Goal: Find specific page/section: Find specific page/section

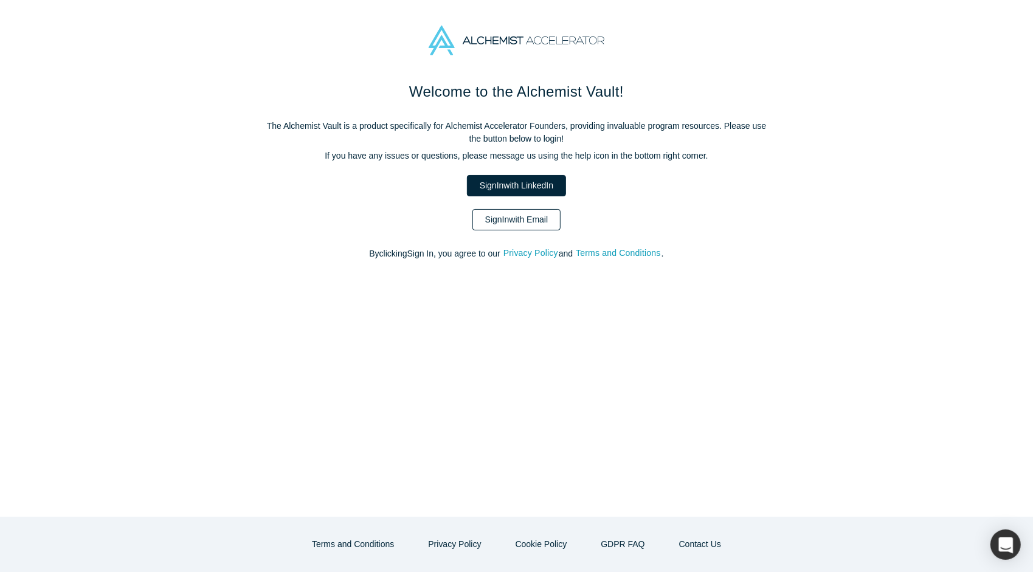
click at [500, 229] on link "Sign In with Email" at bounding box center [516, 219] width 89 height 21
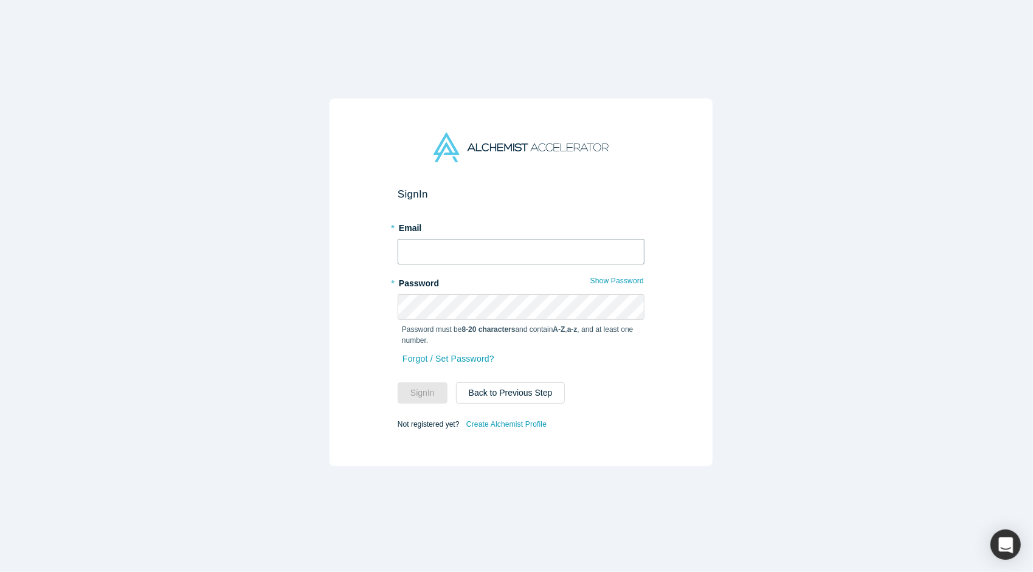
click at [459, 252] on input "text" at bounding box center [520, 252] width 247 height 26
type input "[PERSON_NAME][EMAIL_ADDRESS][DOMAIN_NAME]"
click at [412, 393] on button "Sign In" at bounding box center [422, 392] width 50 height 21
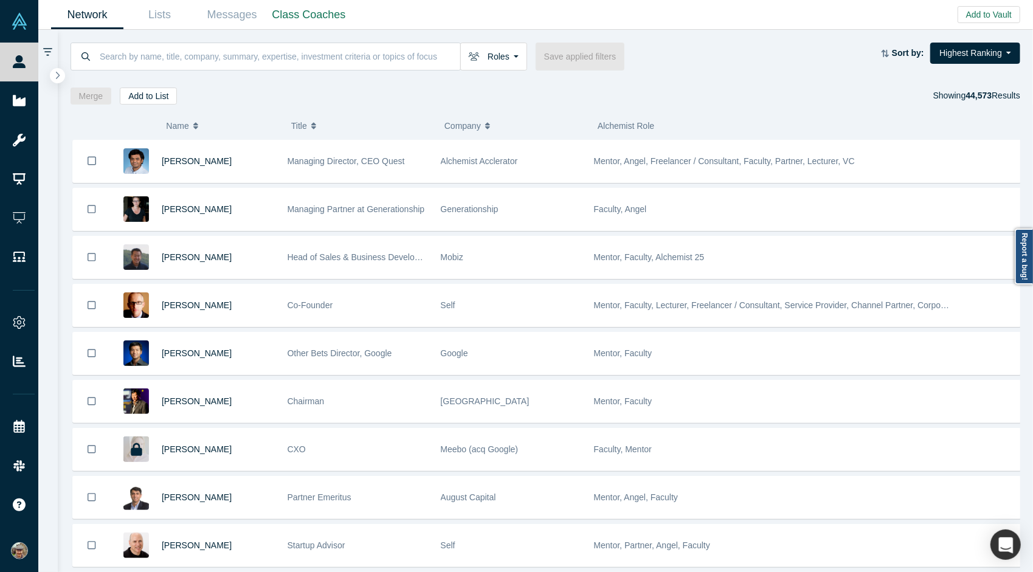
click at [769, 21] on div "Network Lists Messages Class Coaches Add to Vault Invite/Remind Contacts Invite…" at bounding box center [535, 15] width 994 height 30
click at [231, 68] on input at bounding box center [279, 56] width 362 height 29
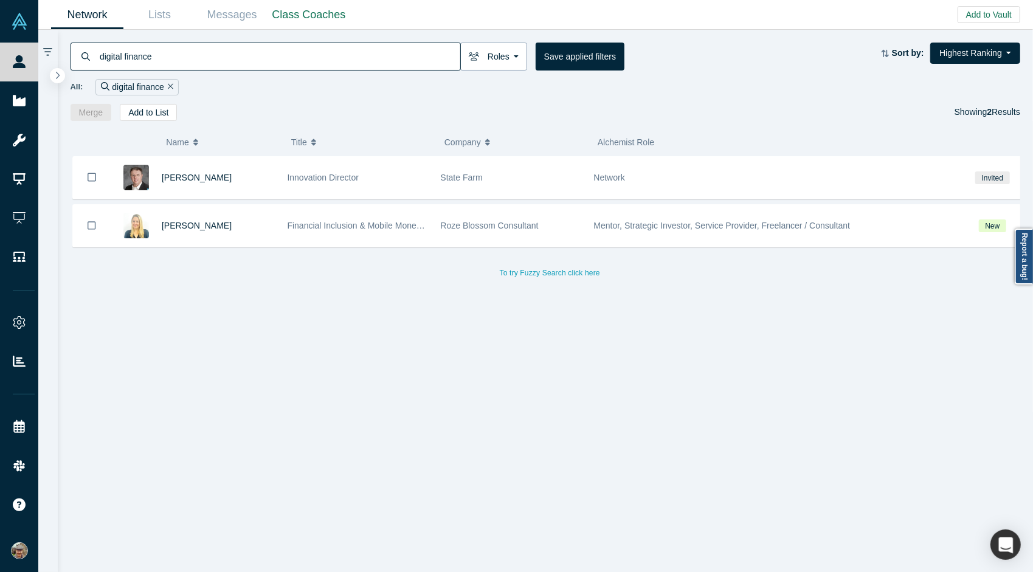
click at [523, 58] on button "Roles" at bounding box center [493, 57] width 67 height 28
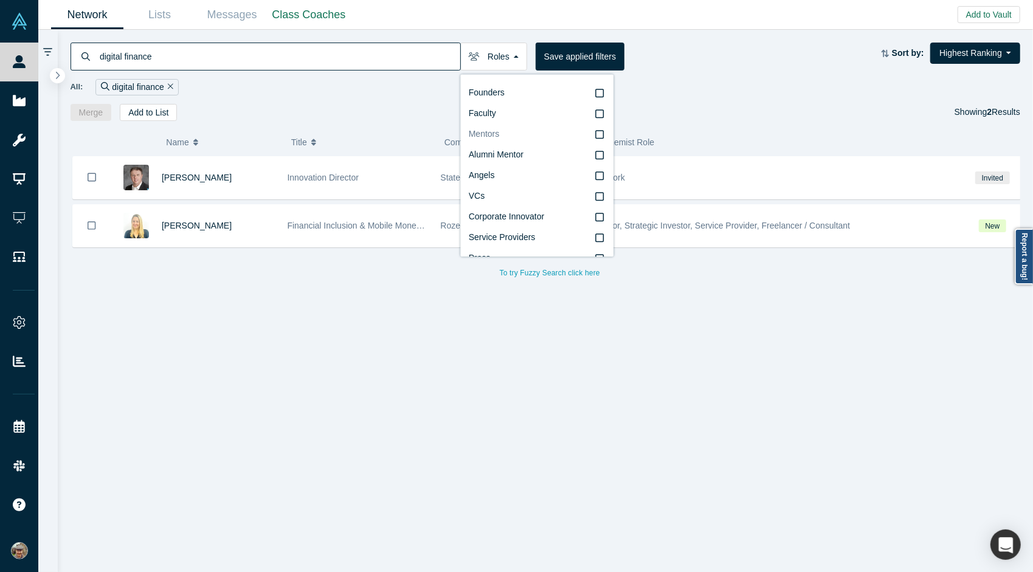
click at [593, 142] on label "Mentors" at bounding box center [537, 134] width 136 height 21
click at [0, 0] on input "Mentors" at bounding box center [0, 0] width 0 height 0
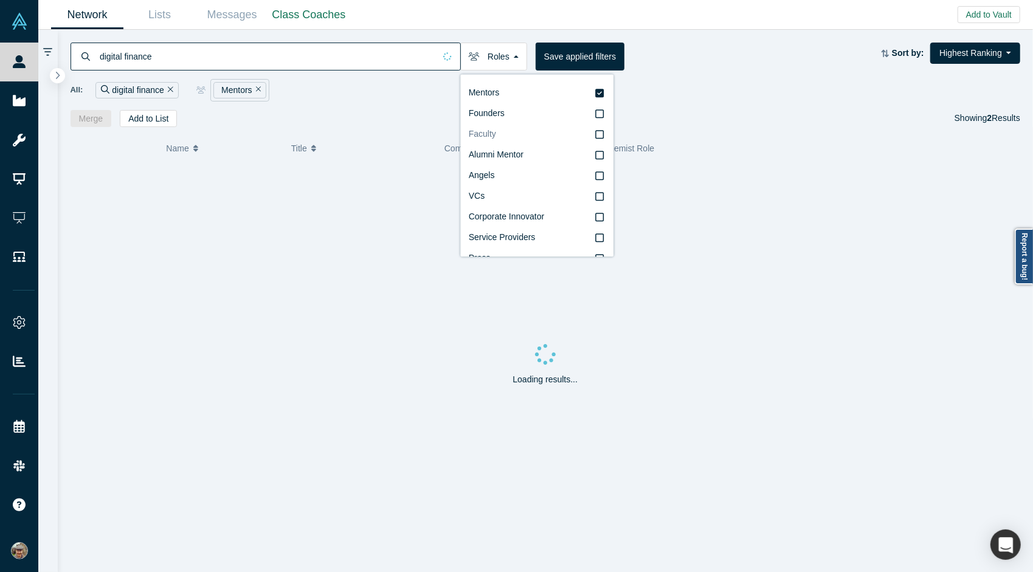
click at [595, 136] on icon at bounding box center [599, 134] width 9 height 10
click at [0, 0] on input "Faculty" at bounding box center [0, 0] width 0 height 0
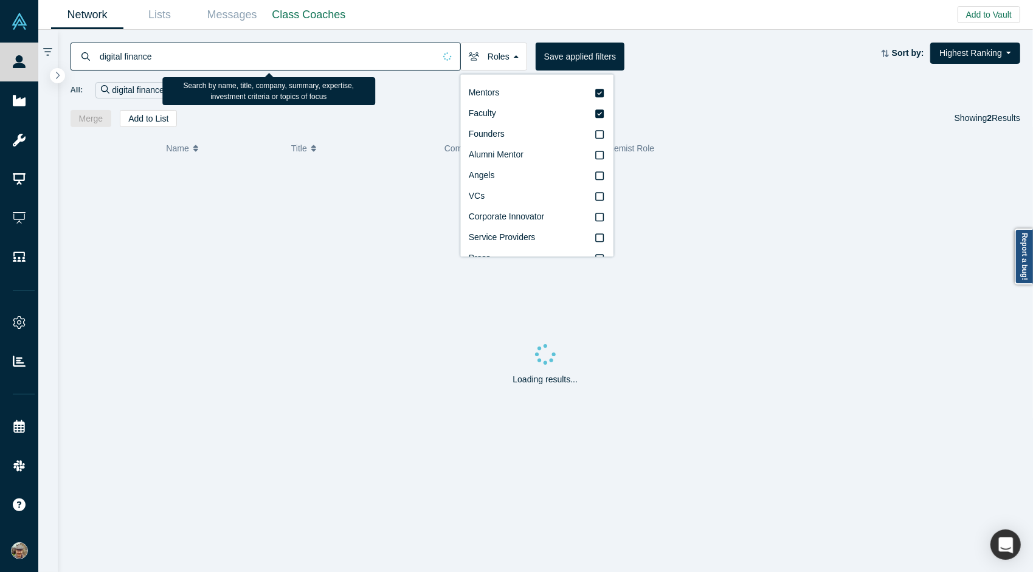
click at [199, 52] on input "digital finance" at bounding box center [266, 56] width 336 height 29
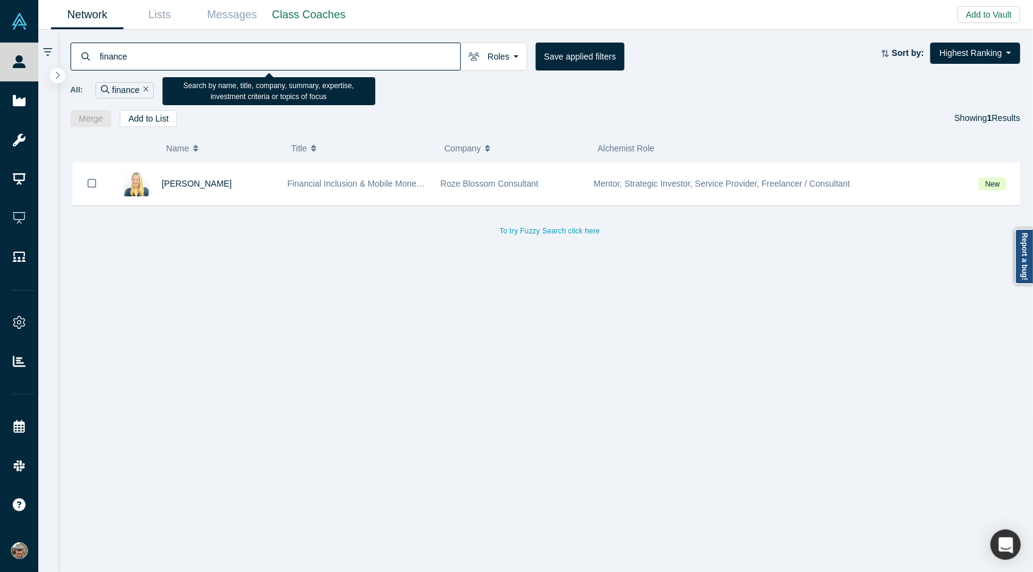
type input "finance"
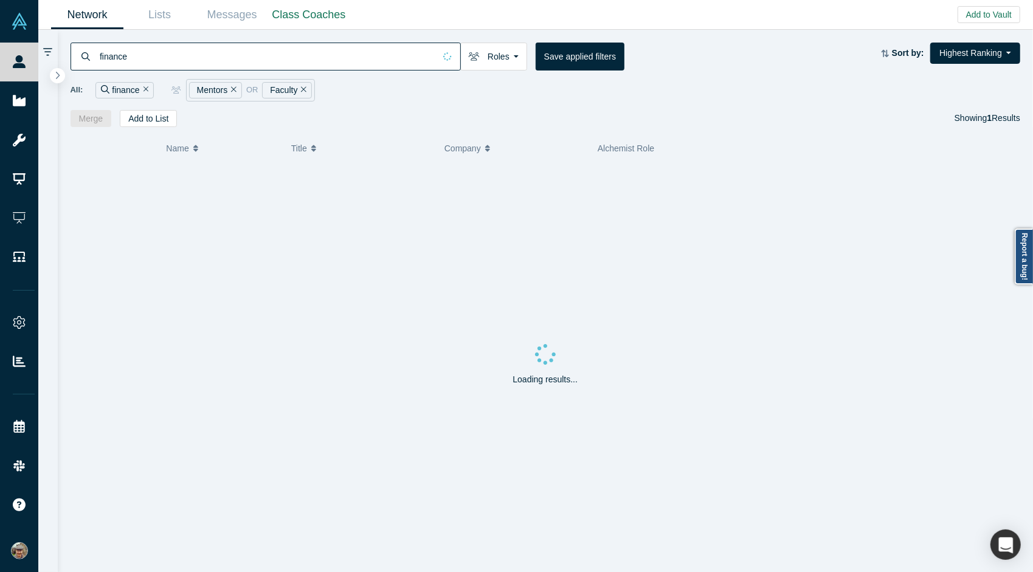
click at [687, 63] on div "finance Roles Mentors Faculty Founders Alumni Mentor Angels VCs Corporate Innov…" at bounding box center [475, 57] width 811 height 28
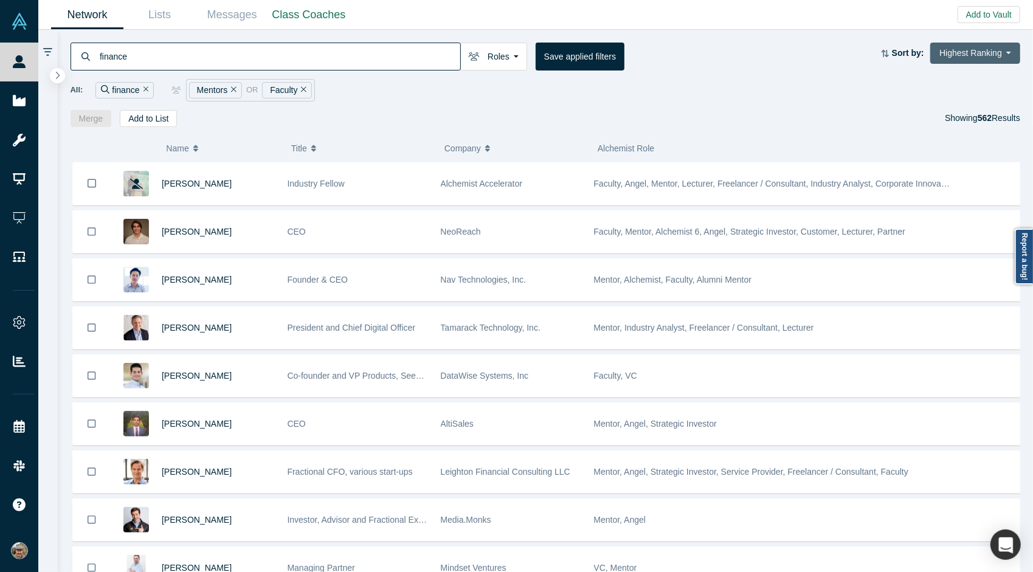
click at [974, 56] on button "Highest Ranking" at bounding box center [975, 53] width 90 height 21
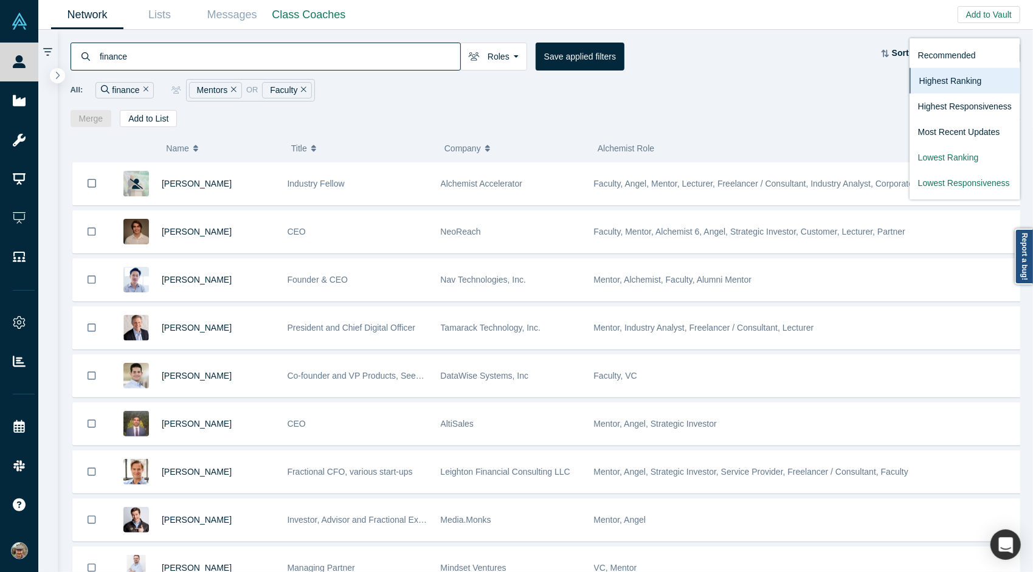
click at [751, 87] on div "All: finance Mentors or Faculty" at bounding box center [545, 90] width 950 height 22
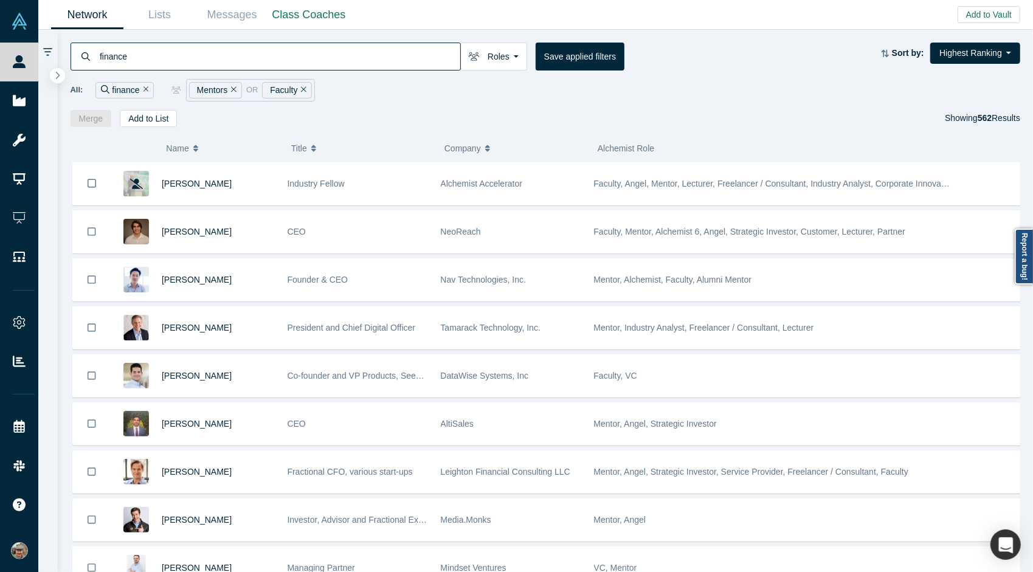
click at [722, 32] on div "finance Roles Mentors Faculty Founders Alumni Mentor Angels VCs Corporate Innov…" at bounding box center [545, 78] width 975 height 97
click at [672, 49] on div "finance Roles Mentors Faculty Founders Alumni Mentor Angels VCs Corporate Innov…" at bounding box center [475, 57] width 811 height 28
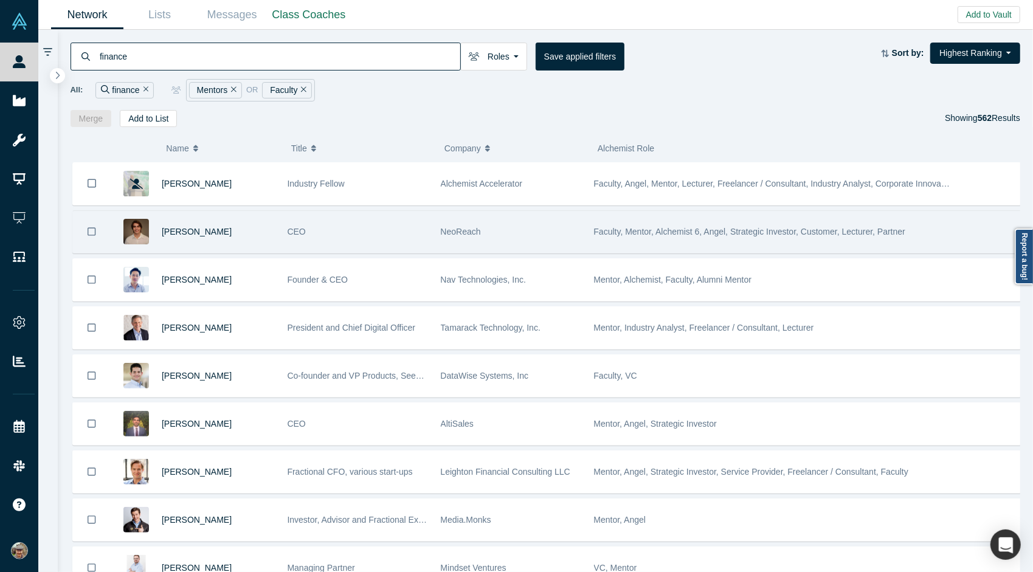
click at [473, 219] on div "NeoReach" at bounding box center [511, 232] width 140 height 42
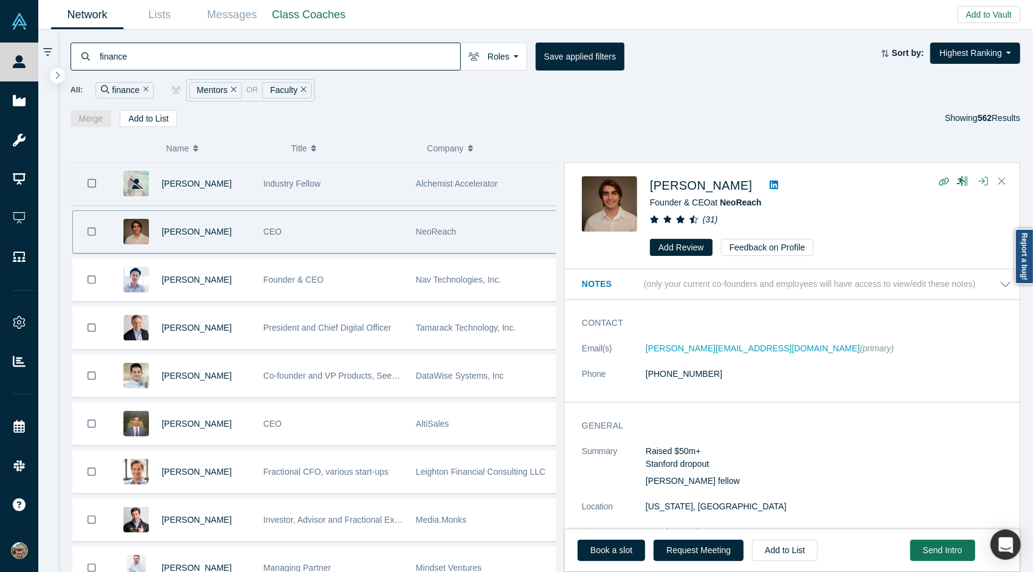
click at [304, 179] on span "Industry Fellow" at bounding box center [291, 184] width 57 height 10
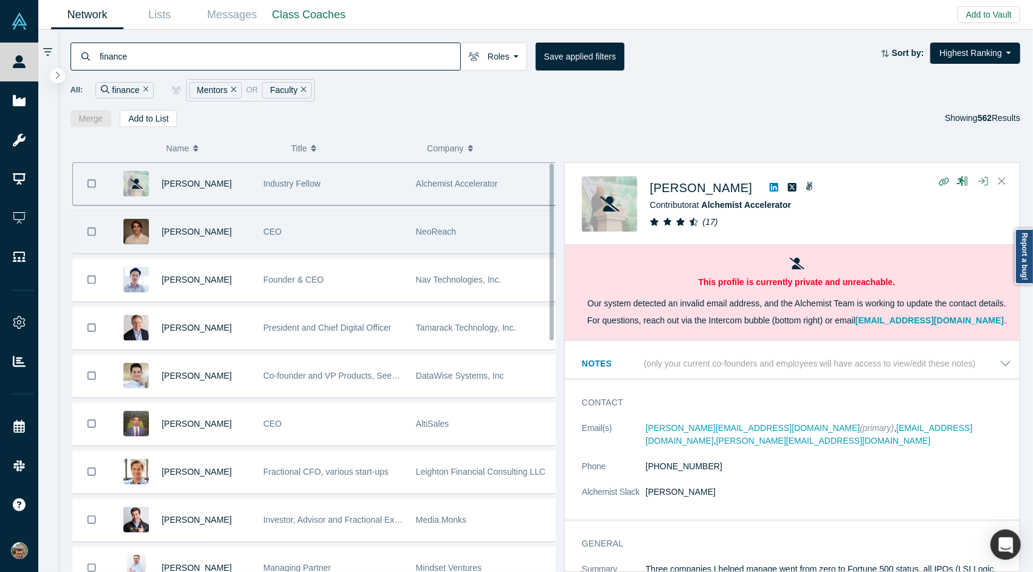
click at [315, 225] on div "CEO" at bounding box center [333, 232] width 140 height 42
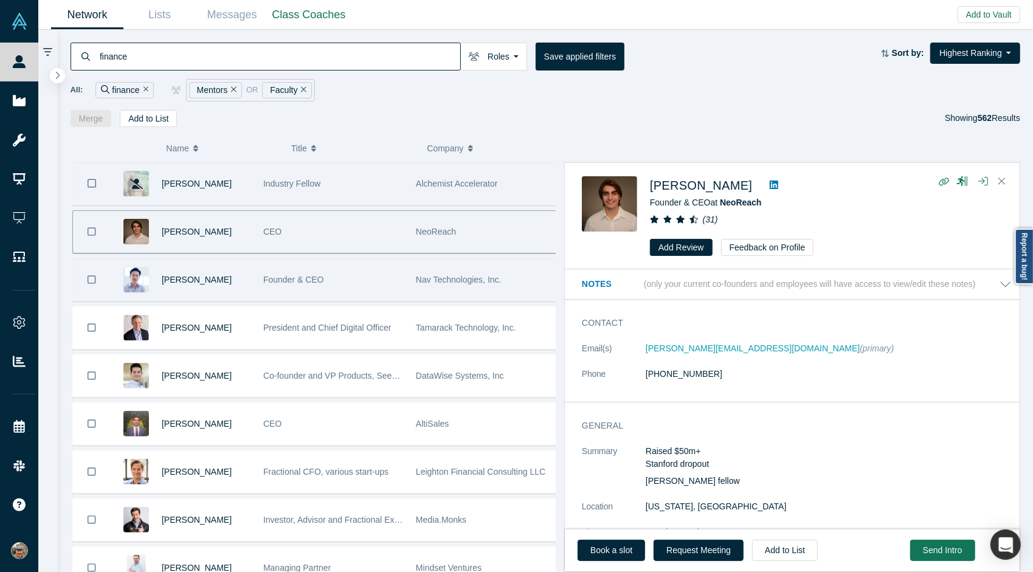
click at [337, 284] on div "Founder & CEO" at bounding box center [333, 280] width 140 height 42
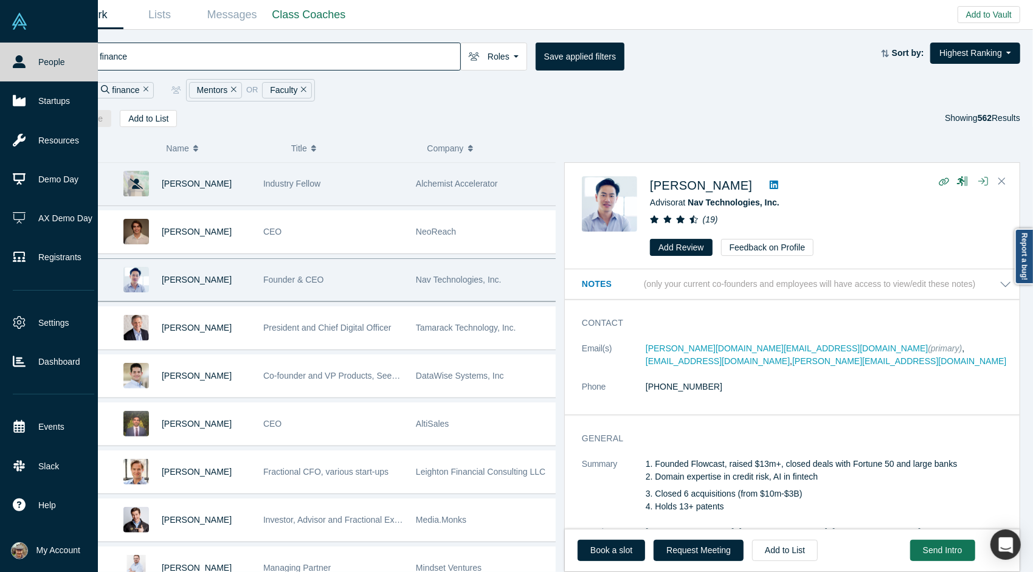
click at [43, 67] on link "People" at bounding box center [53, 62] width 107 height 39
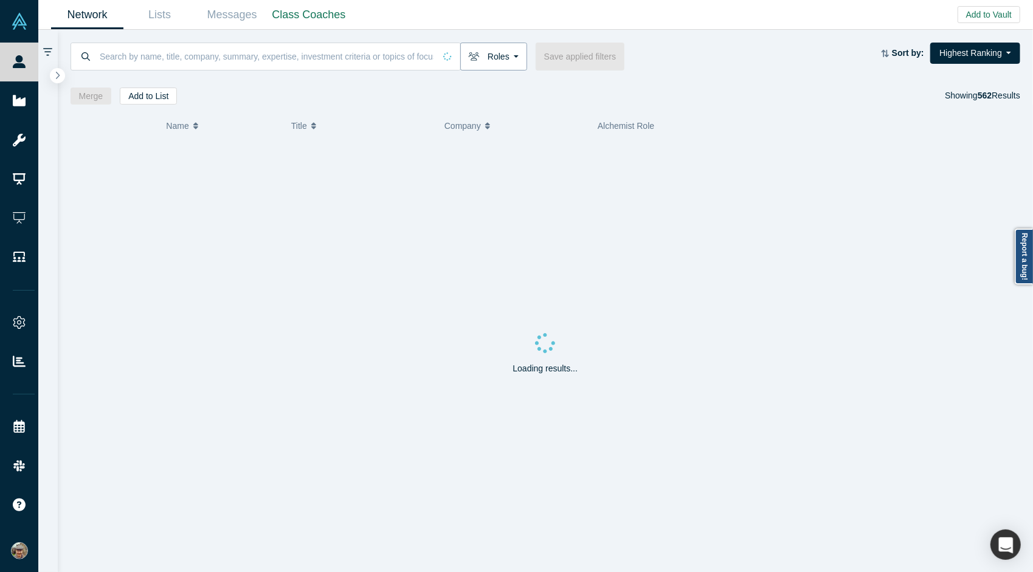
click at [498, 60] on button "Roles" at bounding box center [493, 57] width 67 height 28
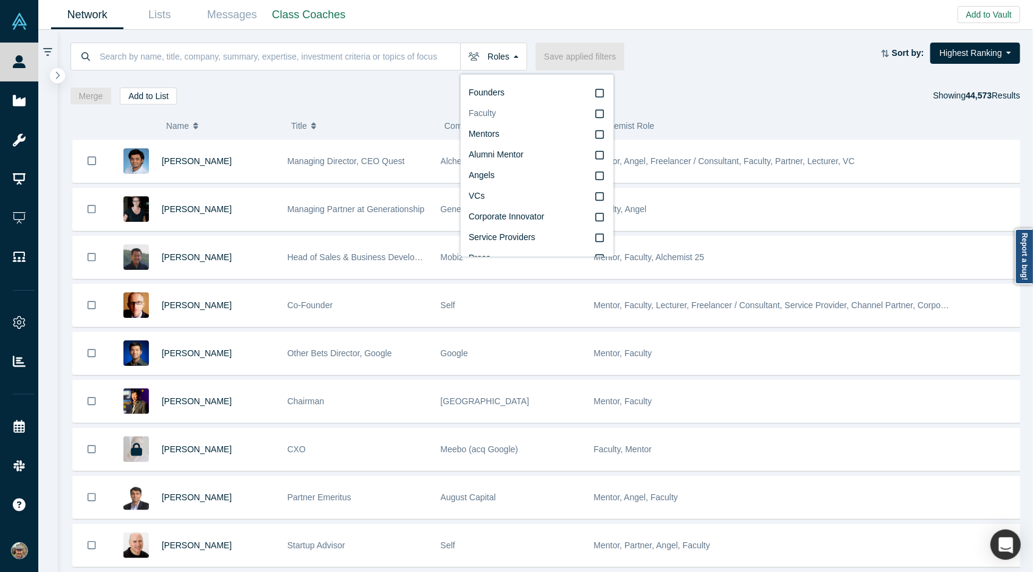
click at [595, 114] on icon at bounding box center [599, 114] width 9 height 10
click at [0, 0] on input "Faculty" at bounding box center [0, 0] width 0 height 0
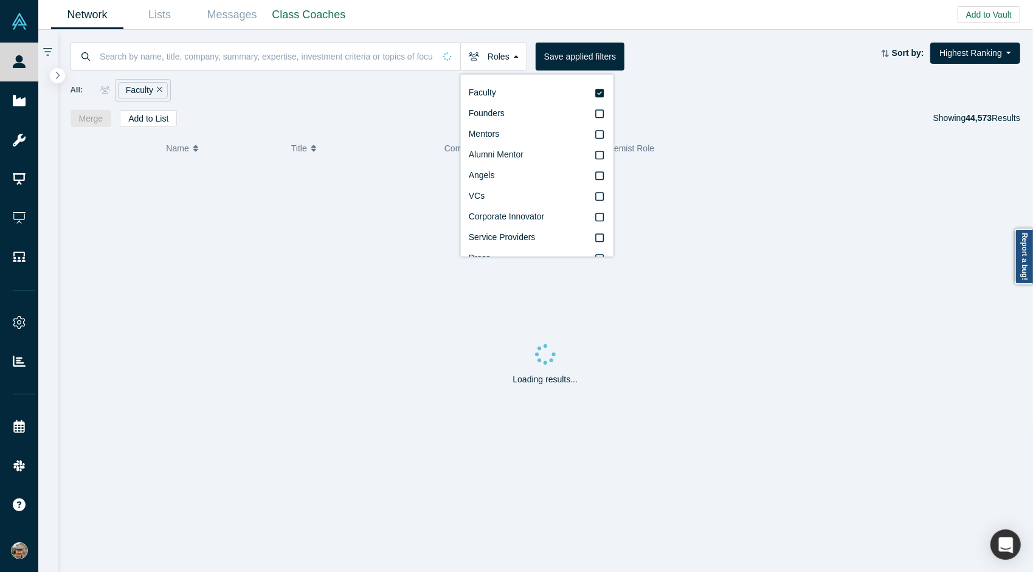
click at [718, 75] on div "All: Faculty" at bounding box center [545, 85] width 950 height 31
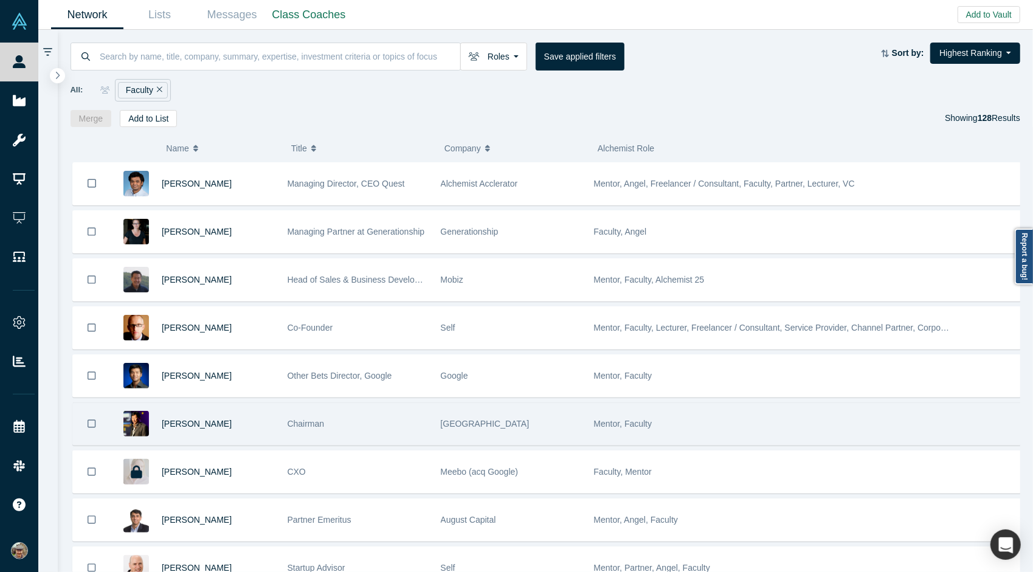
click at [501, 424] on span "[GEOGRAPHIC_DATA]" at bounding box center [485, 424] width 89 height 10
